Goal: Task Accomplishment & Management: Manage account settings

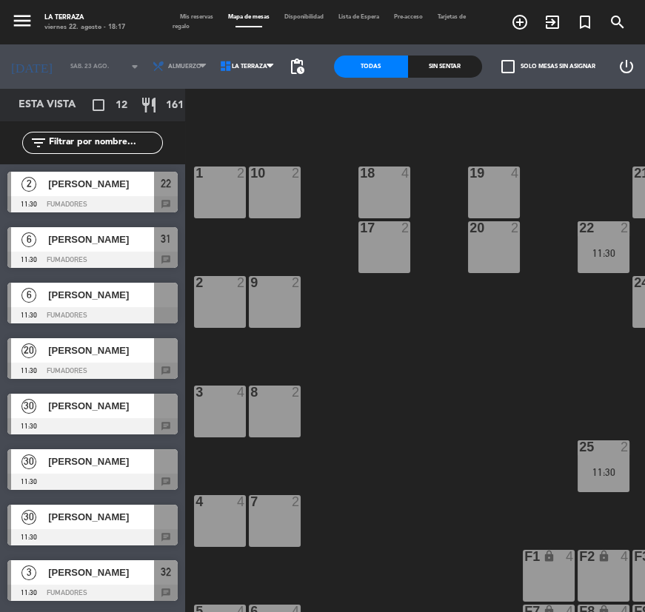
click at [198, 13] on div "Mis reservas Mapa de mesas Disponibilidad Lista de Espera Pre-acceso Tarjetas d…" at bounding box center [322, 22] width 301 height 19
click at [199, 21] on div "Mis reservas Mapa de mesas Disponibilidad Lista de Espera Pre-acceso Tarjetas d…" at bounding box center [322, 22] width 301 height 19
click at [199, 15] on span "Mis reservas" at bounding box center [196, 17] width 48 height 6
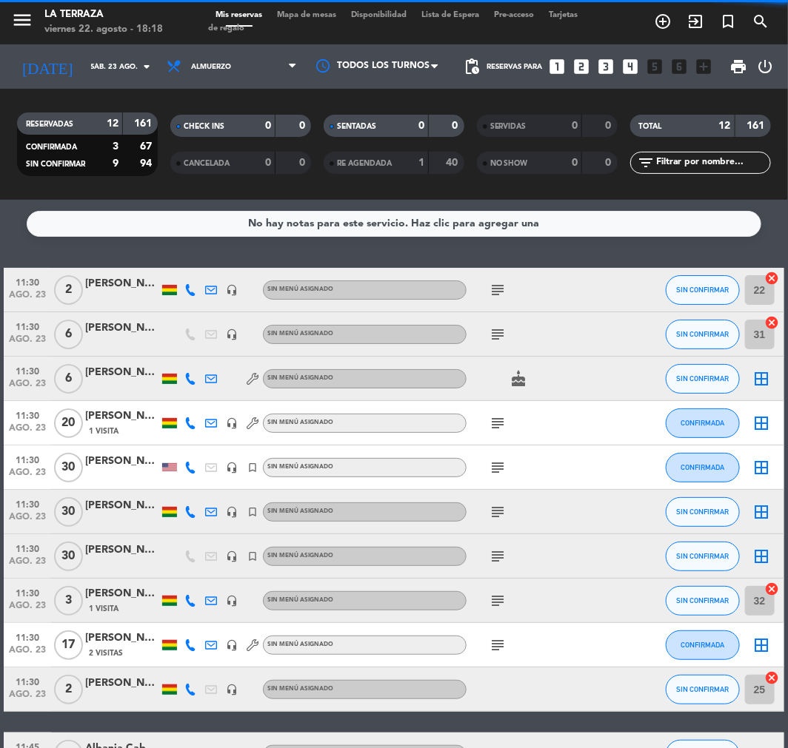
click at [500, 506] on icon "subject" at bounding box center [498, 512] width 18 height 18
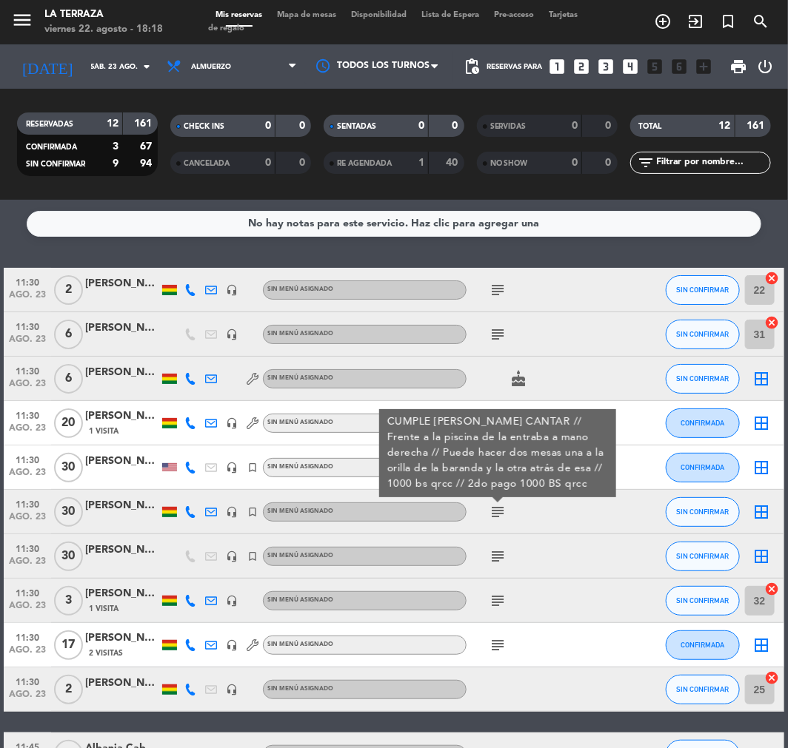
click at [497, 552] on icon "subject" at bounding box center [498, 557] width 18 height 18
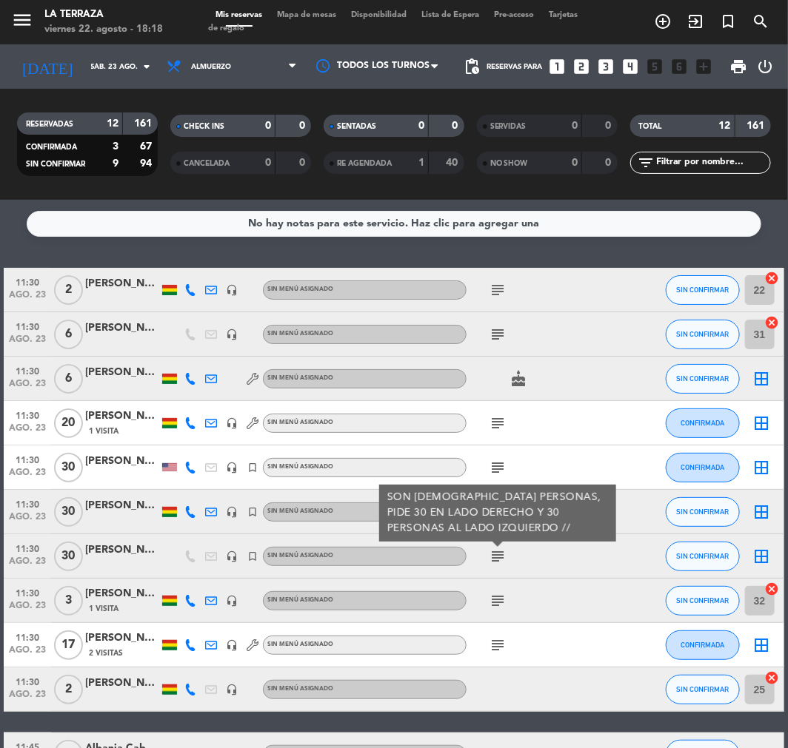
click at [608, 546] on div at bounding box center [611, 556] width 40 height 44
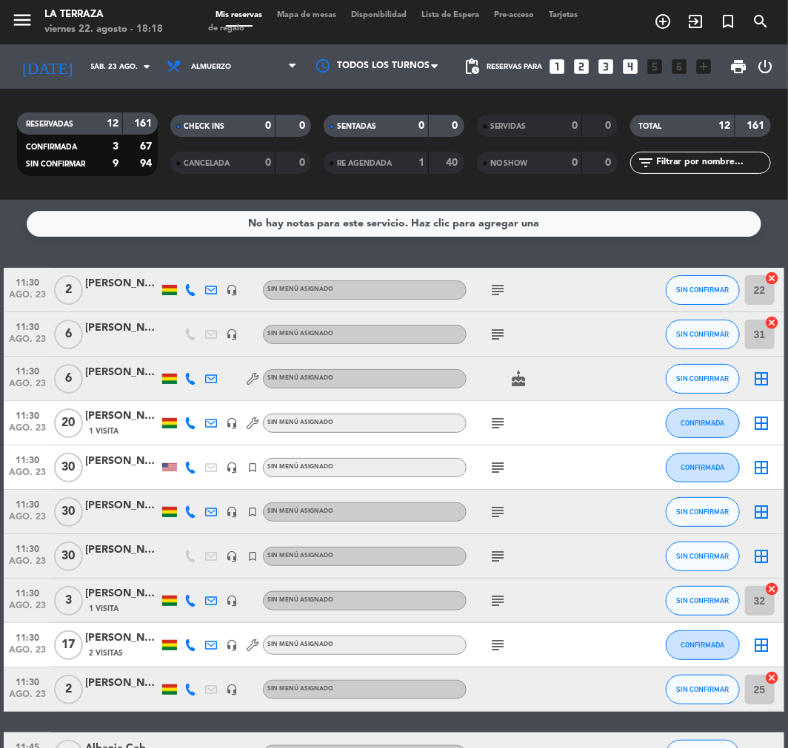
click at [500, 513] on icon "subject" at bounding box center [498, 512] width 18 height 18
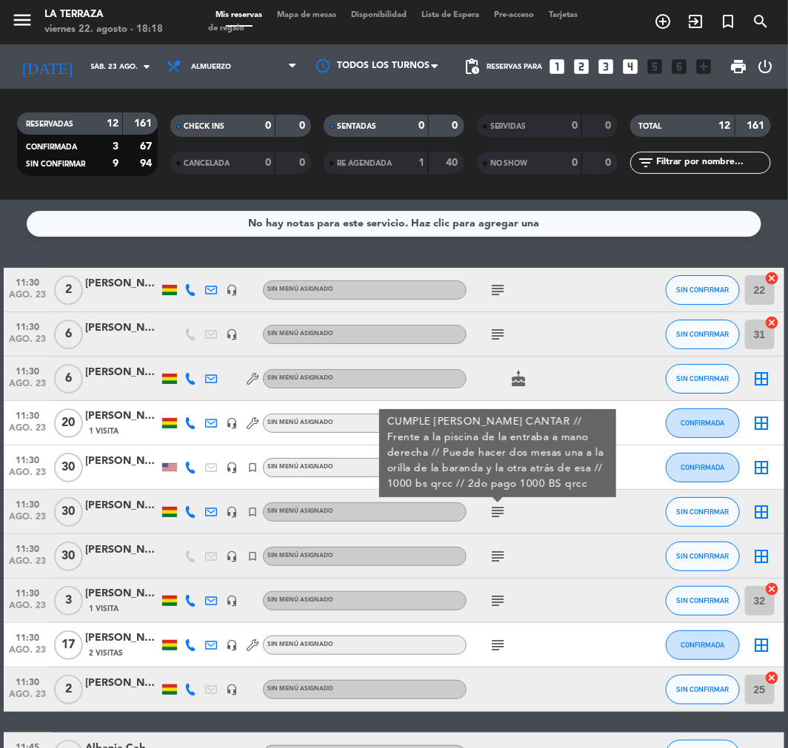
click at [493, 521] on div "subject CUMPLE [PERSON_NAME] CANTAR // Frente a la piscina de la entraba a mano…" at bounding box center [528, 512] width 124 height 44
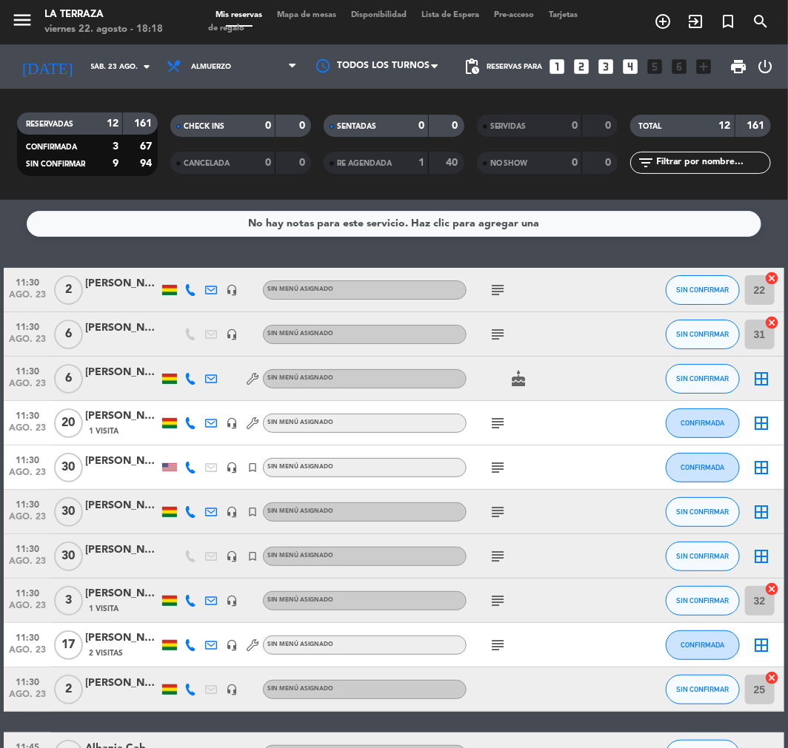
click at [496, 463] on icon "subject" at bounding box center [498, 468] width 18 height 18
